Goal: Check status

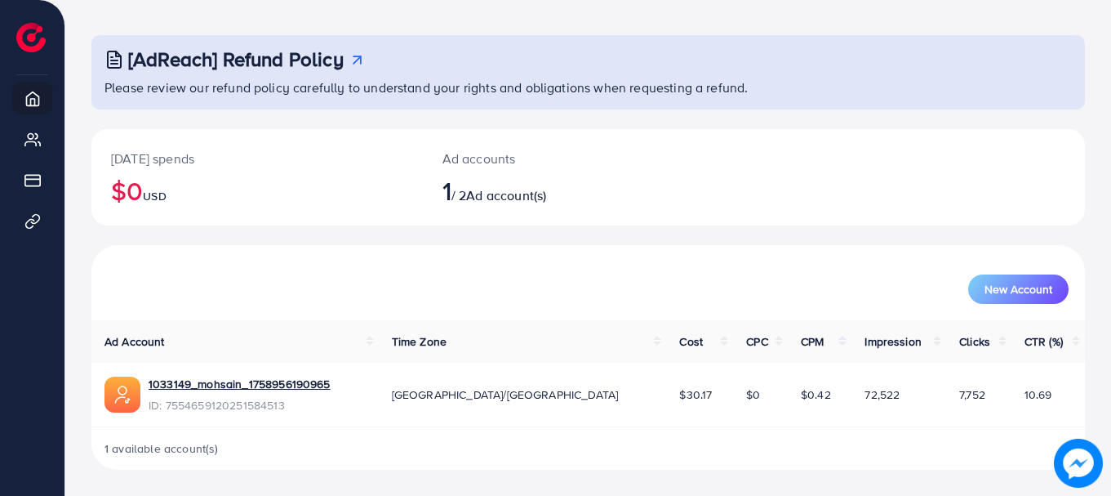
scroll to position [66, 0]
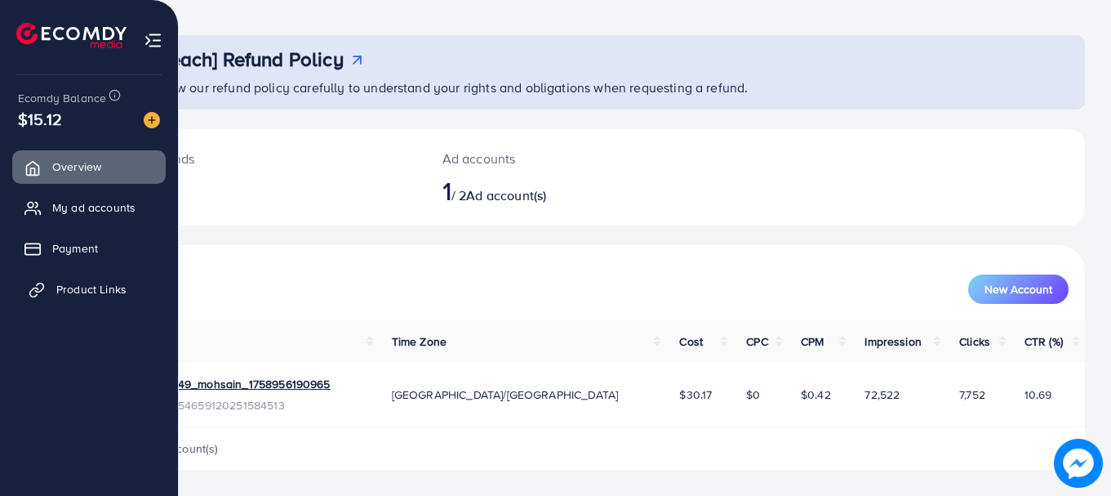
click at [63, 292] on span "Product Links" at bounding box center [91, 289] width 70 height 16
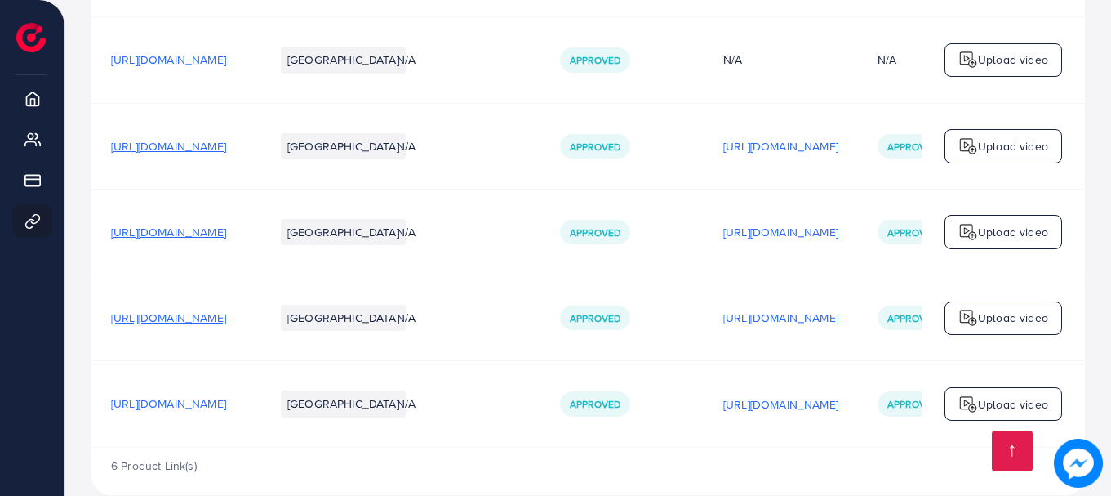
scroll to position [518, 0]
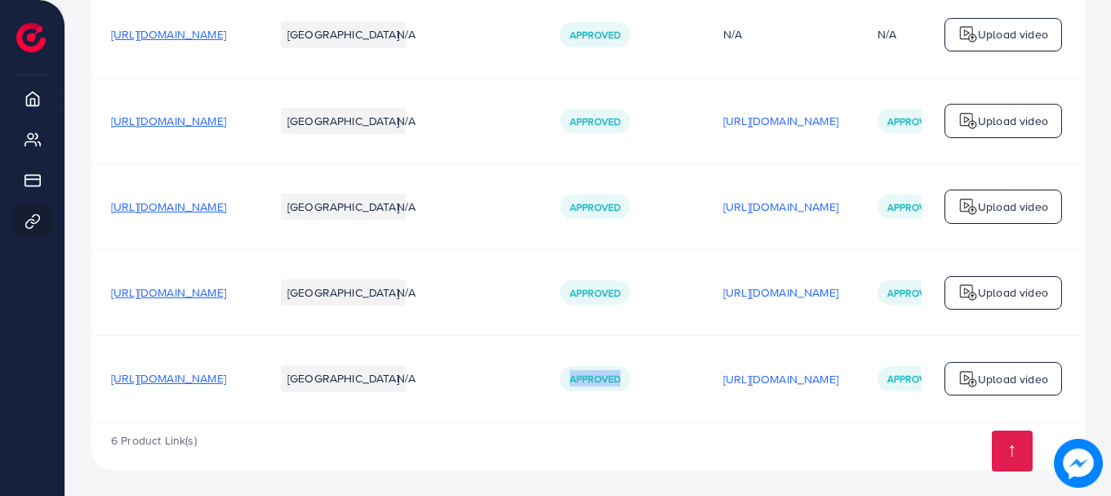
drag, startPoint x: 664, startPoint y: 376, endPoint x: 777, endPoint y: 372, distance: 113.6
click at [704, 372] on td "Approved" at bounding box center [622, 379] width 163 height 86
click at [704, 402] on td "Approved" at bounding box center [622, 379] width 163 height 86
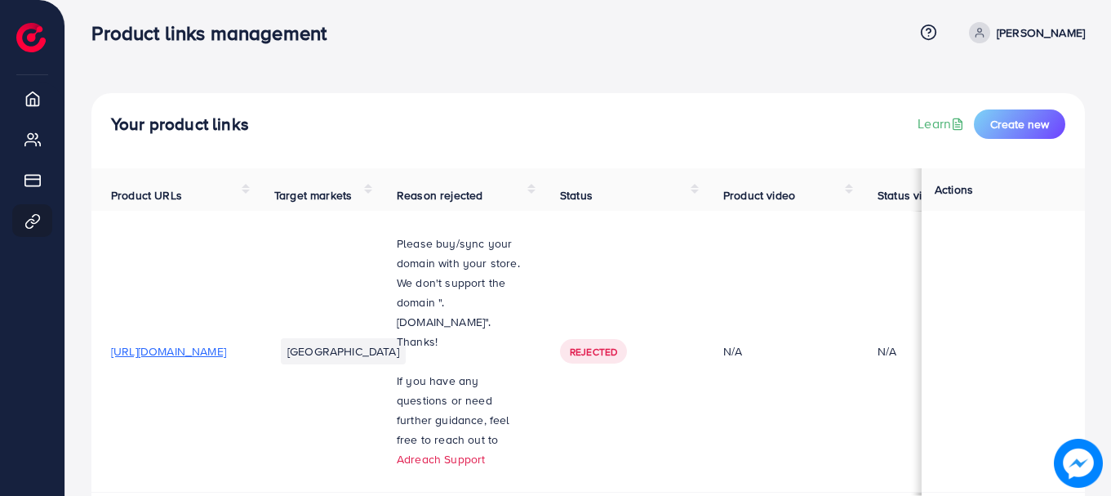
scroll to position [0, 0]
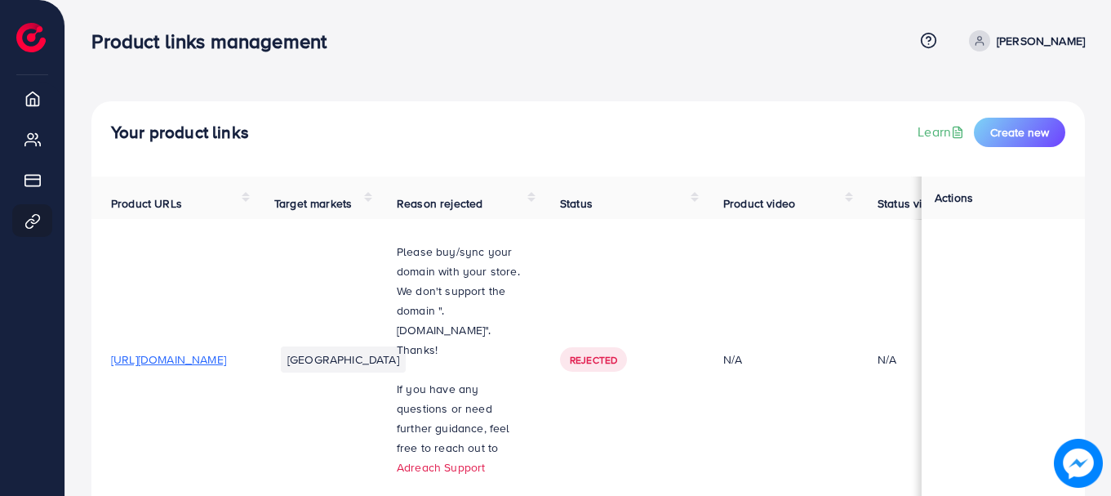
drag, startPoint x: 819, startPoint y: 365, endPoint x: 864, endPoint y: 374, distance: 45.8
click at [858, 374] on td "N/A" at bounding box center [781, 360] width 154 height 282
click at [857, 395] on td "N/A" at bounding box center [781, 360] width 154 height 282
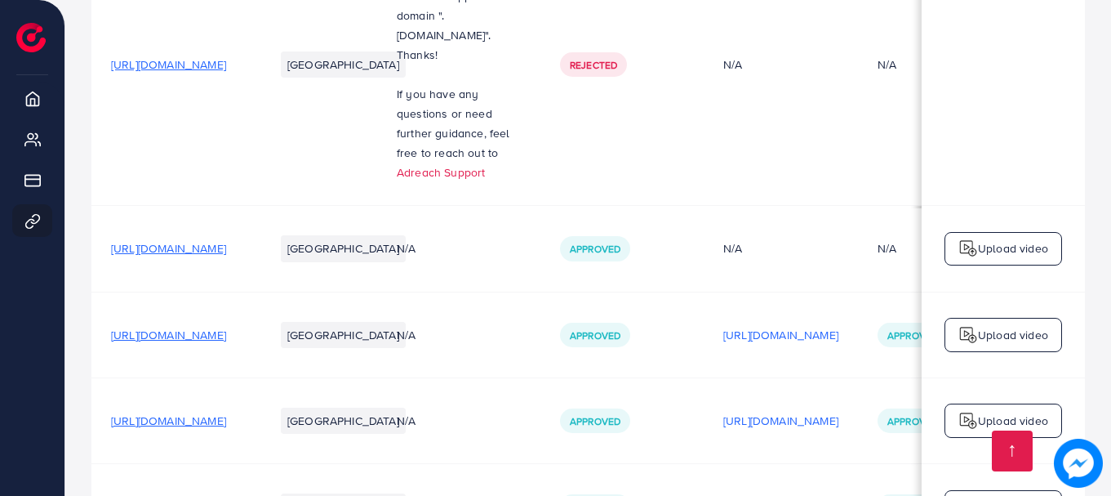
scroll to position [245, 0]
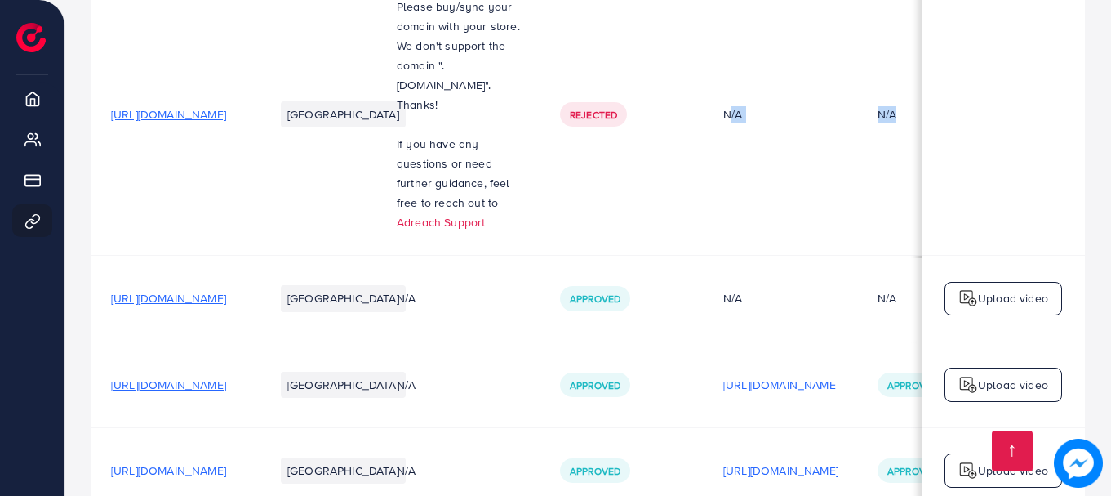
drag, startPoint x: 848, startPoint y: 129, endPoint x: 914, endPoint y: 141, distance: 66.5
click at [914, 141] on tr "[URL][DOMAIN_NAME] [GEOGRAPHIC_DATA] Please buy/sync your domain with your stor…" at bounding box center [637, 115] width 1093 height 282
click at [858, 247] on td "N/A" at bounding box center [781, 115] width 154 height 282
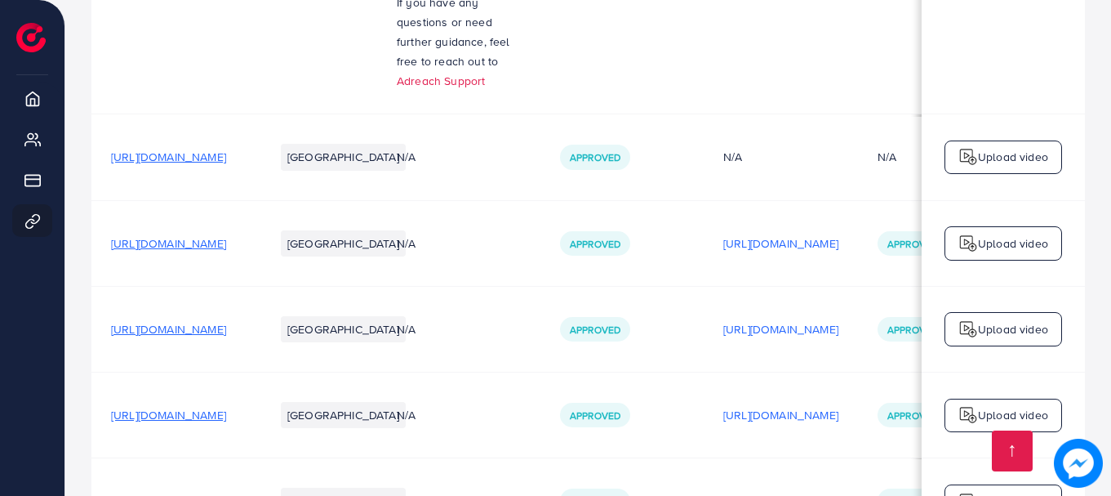
scroll to position [518, 0]
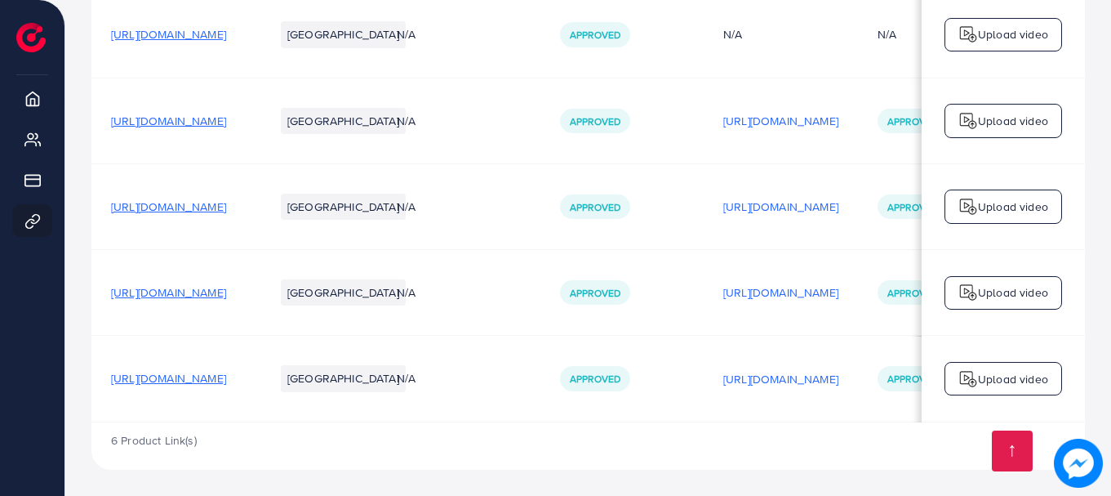
drag, startPoint x: 794, startPoint y: 377, endPoint x: 815, endPoint y: 377, distance: 21.2
click at [815, 377] on tr "[URL][DOMAIN_NAME] Pakistan N/A Approved [URL][DOMAIN_NAME] Approved Upload vid…" at bounding box center [637, 379] width 1093 height 86
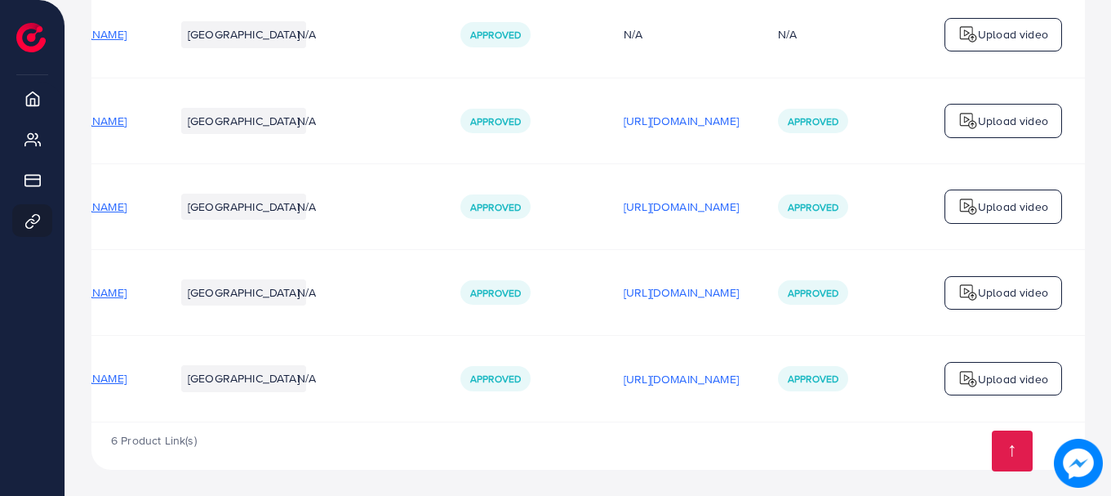
scroll to position [0, 300]
drag, startPoint x: 832, startPoint y: 374, endPoint x: 808, endPoint y: 374, distance: 24.5
click at [808, 374] on span "Approved" at bounding box center [813, 379] width 51 height 14
click at [790, 398] on td "Approved" at bounding box center [840, 379] width 163 height 86
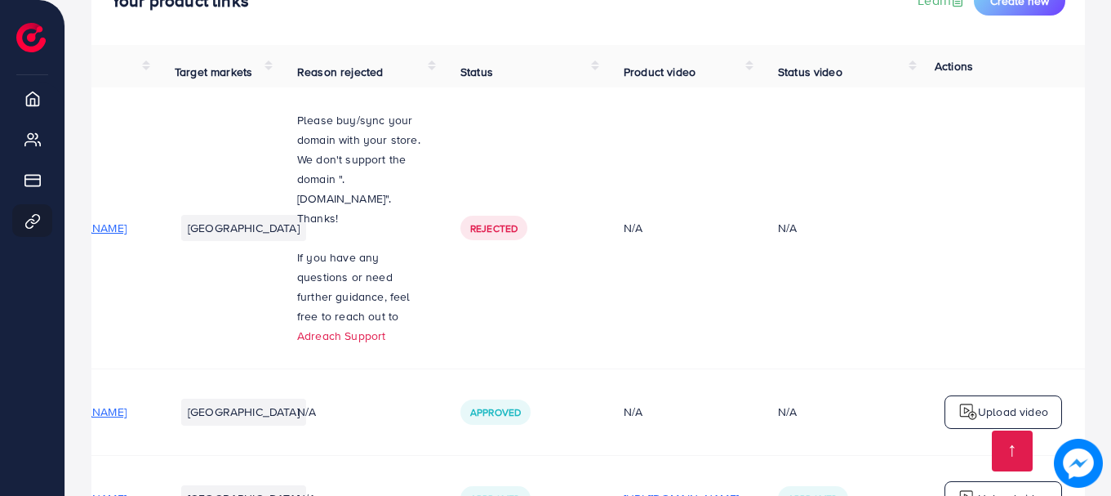
scroll to position [109, 0]
